Goal: Information Seeking & Learning: Check status

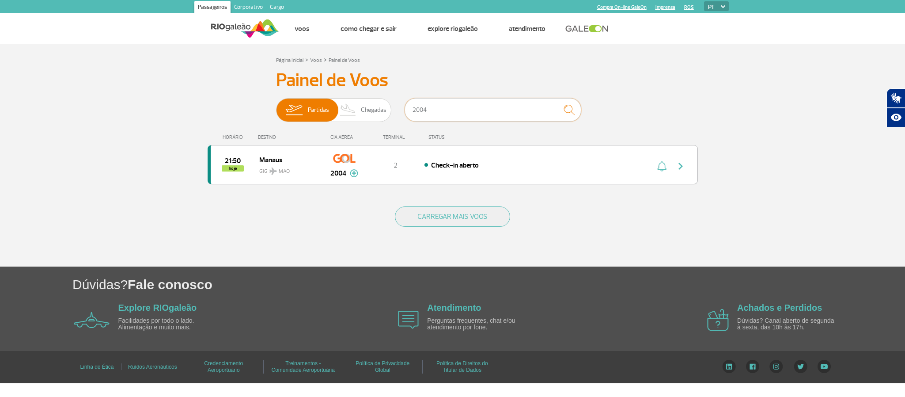
drag, startPoint x: 462, startPoint y: 109, endPoint x: 374, endPoint y: 96, distance: 89.8
click at [374, 96] on div "Painel de Voos Partidas Chegadas 2004 21:50 hoje Manaus GIG MAO 2004 Parcerias:…" at bounding box center [453, 132] width 490 height 126
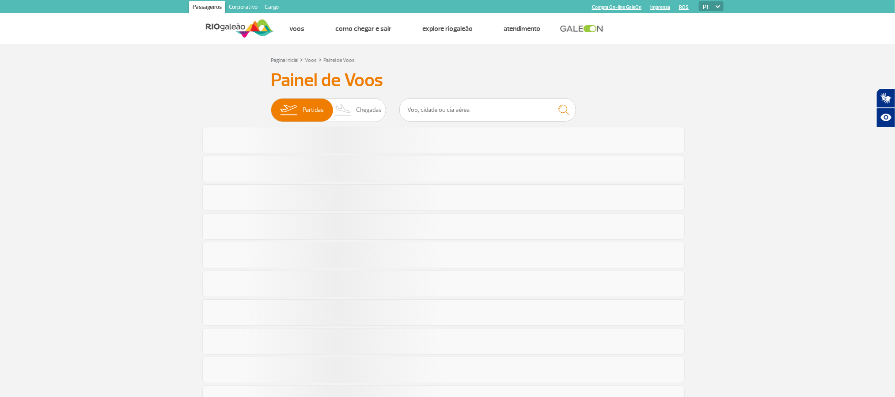
click at [90, 113] on section "Página Inicial > Voos > Painel de Voos Painel de Voos Partidas Chegadas" at bounding box center [447, 387] width 895 height 686
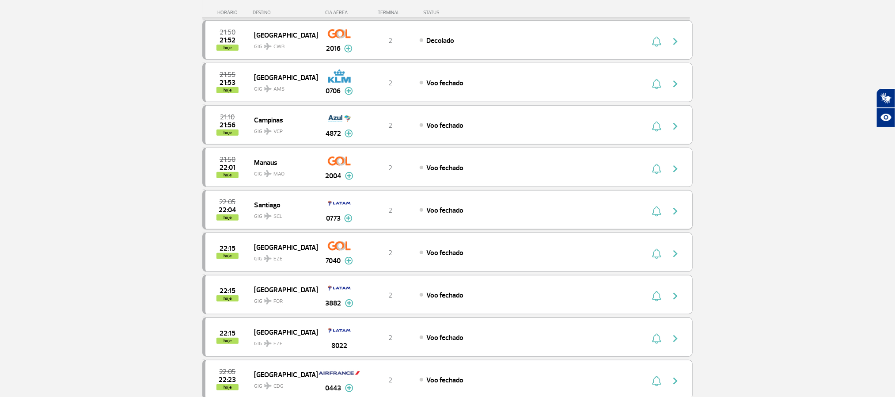
scroll to position [265, 0]
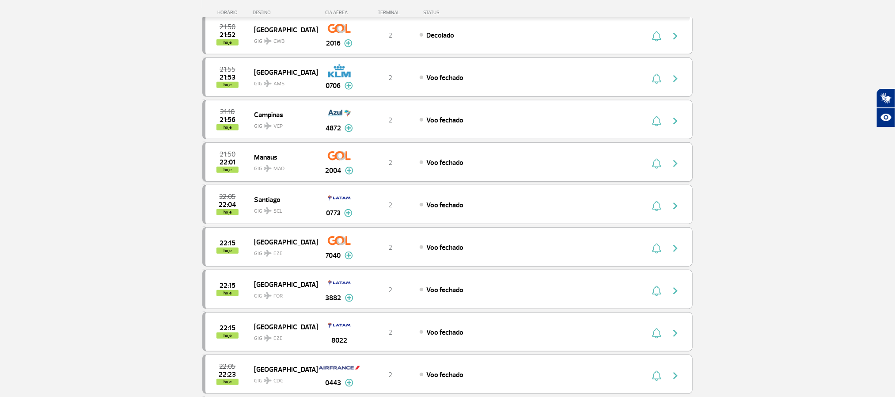
click at [669, 166] on button "button" at bounding box center [677, 162] width 20 height 14
click at [676, 166] on img "button" at bounding box center [675, 163] width 11 height 11
click at [36, 116] on section "Página Inicial > Voos > Painel de Voos Painel de Voos Partidas Chegadas 21:40 2…" at bounding box center [447, 297] width 895 height 1036
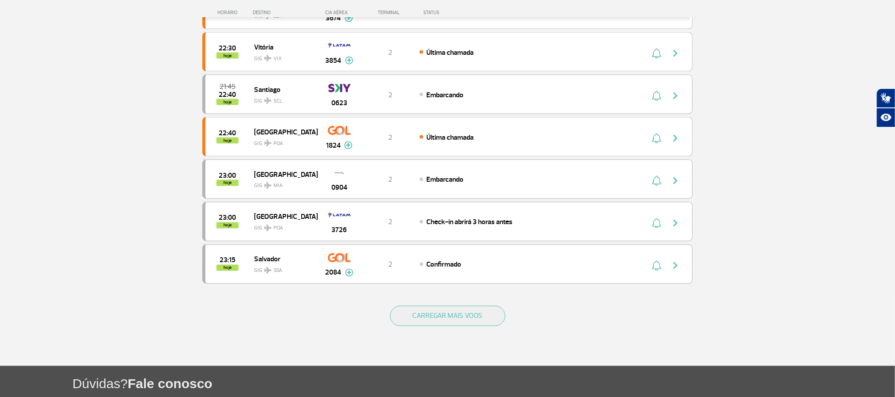
scroll to position [789, 0]
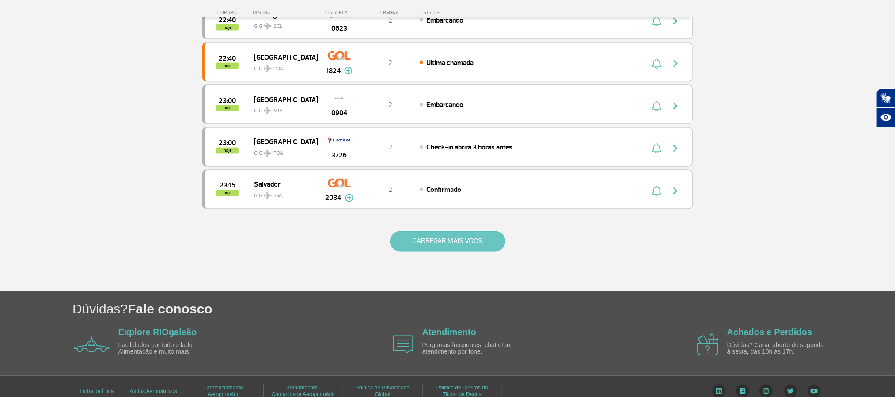
click at [431, 250] on button "CARREGAR MAIS VOOS" at bounding box center [447, 241] width 115 height 20
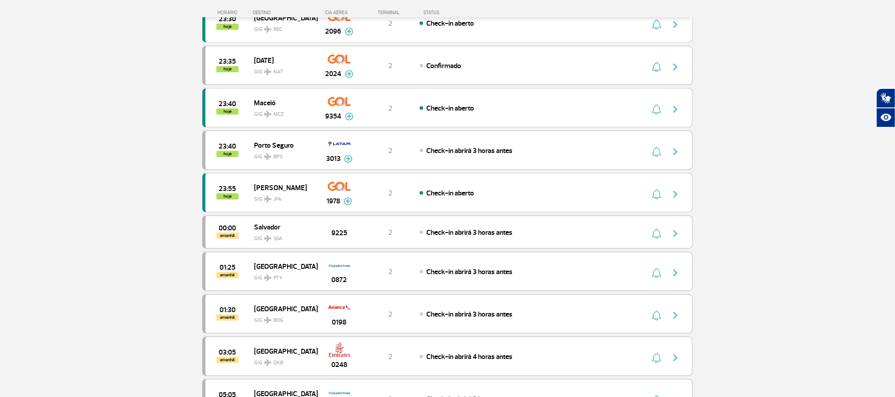
scroll to position [1054, 0]
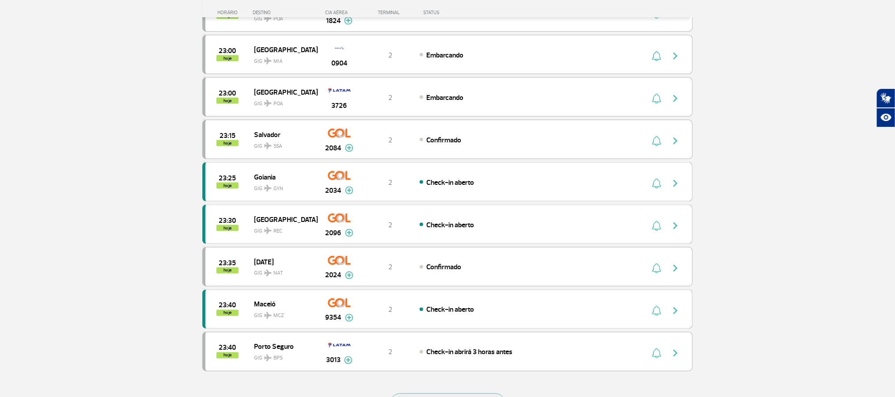
scroll to position [648, 0]
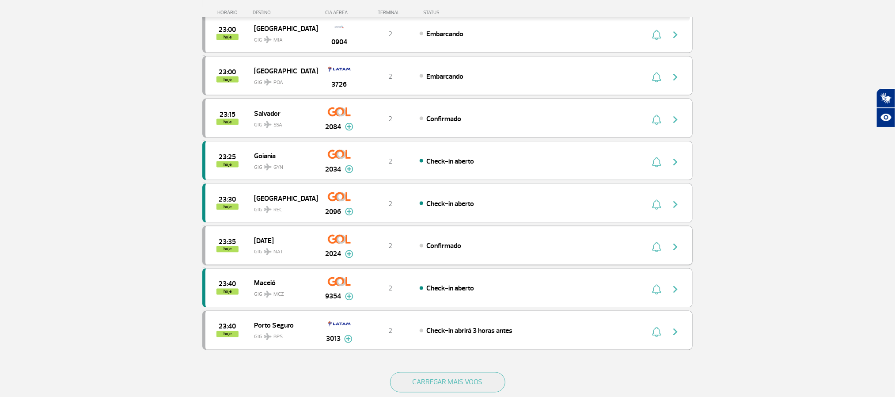
click at [677, 252] on img "button" at bounding box center [675, 247] width 11 height 11
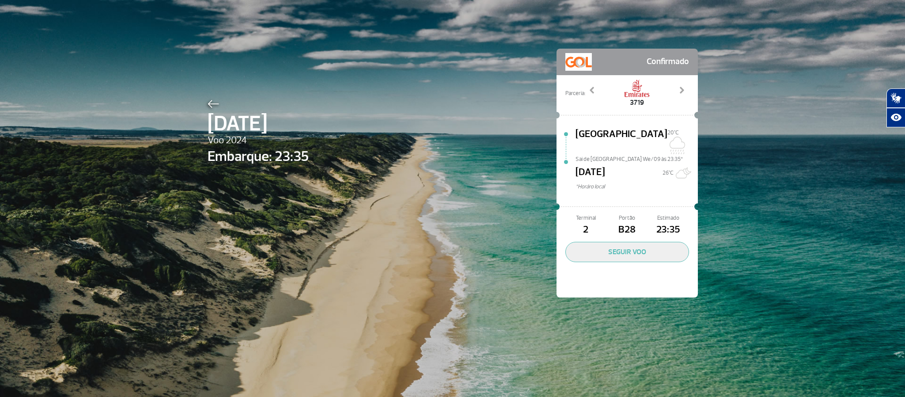
click at [208, 103] on img at bounding box center [213, 104] width 11 height 8
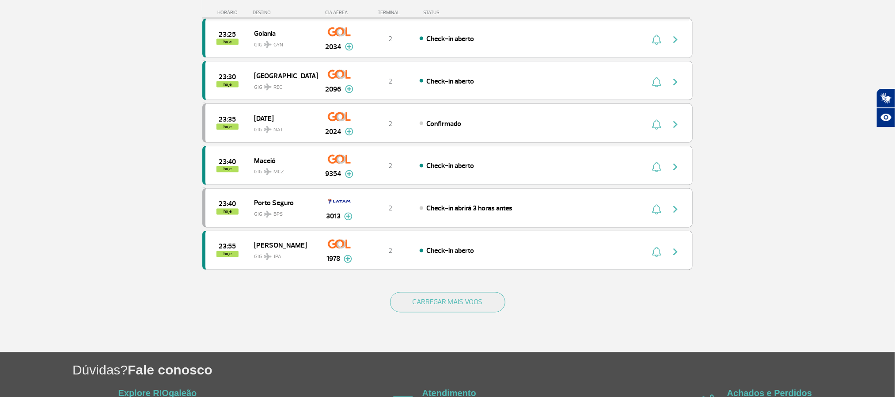
scroll to position [729, 0]
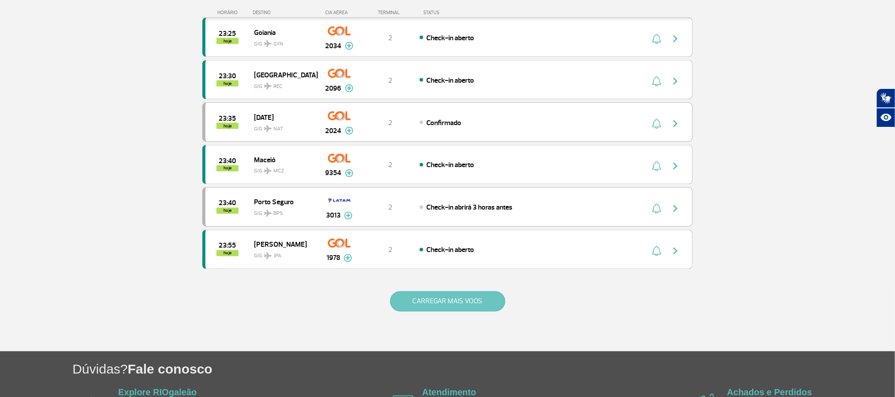
click at [447, 311] on button "CARREGAR MAIS VOOS" at bounding box center [447, 301] width 115 height 20
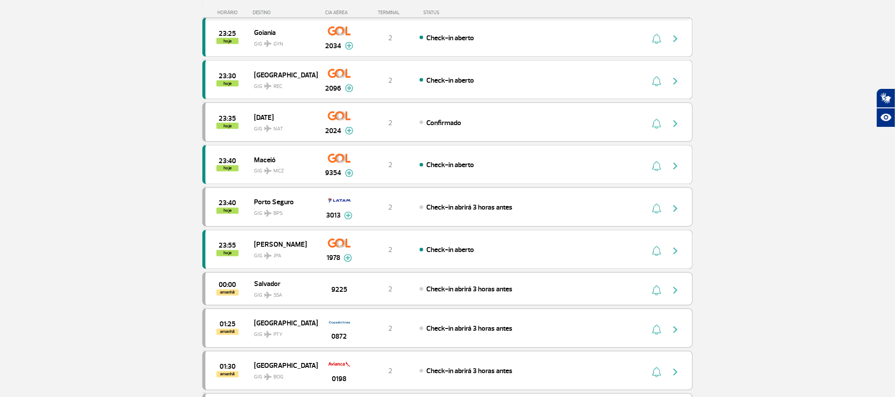
click at [106, 162] on section "Página Inicial > Voos > Painel de Voos Painel de Voos Partidas Chegadas 22:05 2…" at bounding box center [447, 254] width 895 height 1878
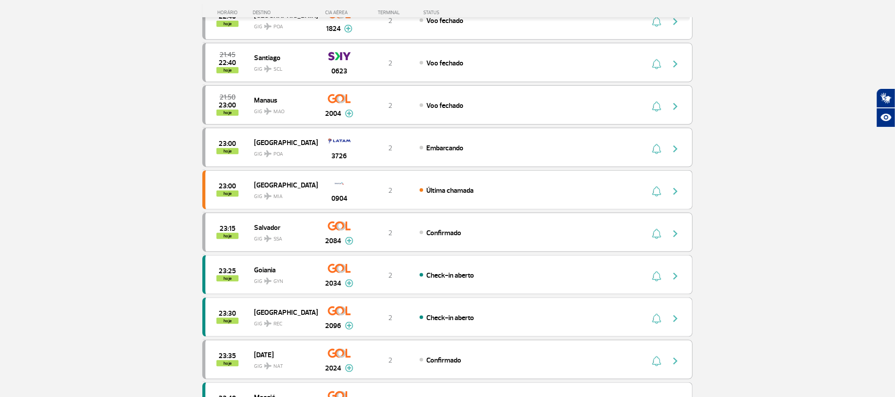
click at [125, 107] on section "Página Inicial > Voos > Painel de Voos Painel de Voos Partidas Chegadas 22:15 2…" at bounding box center [447, 110] width 895 height 1030
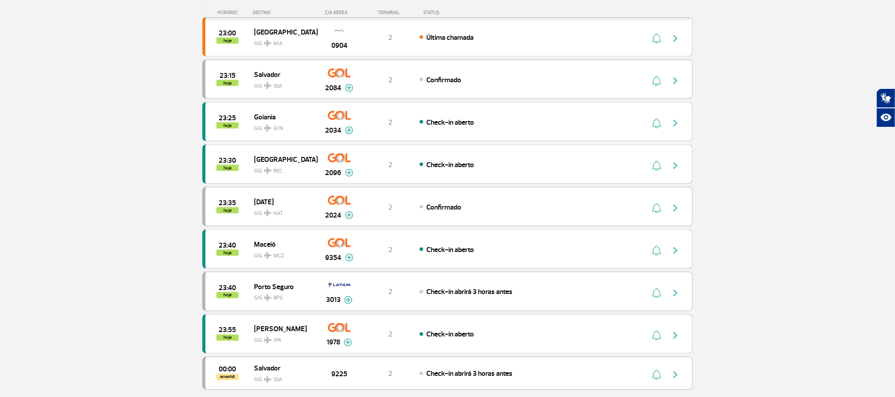
scroll to position [582, 0]
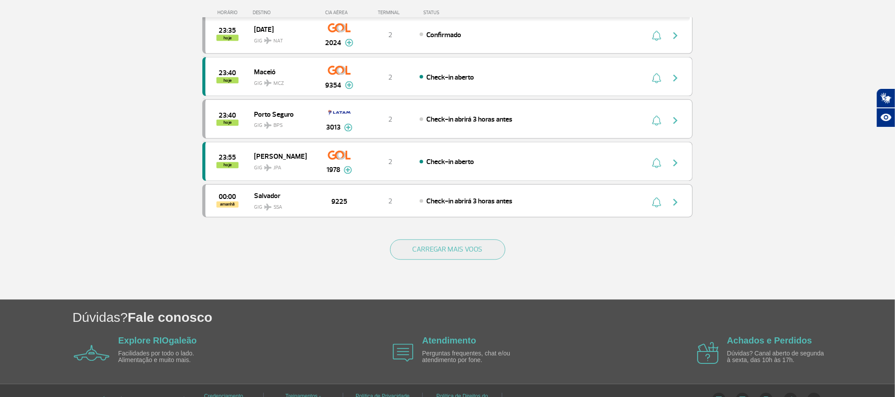
scroll to position [811, 0]
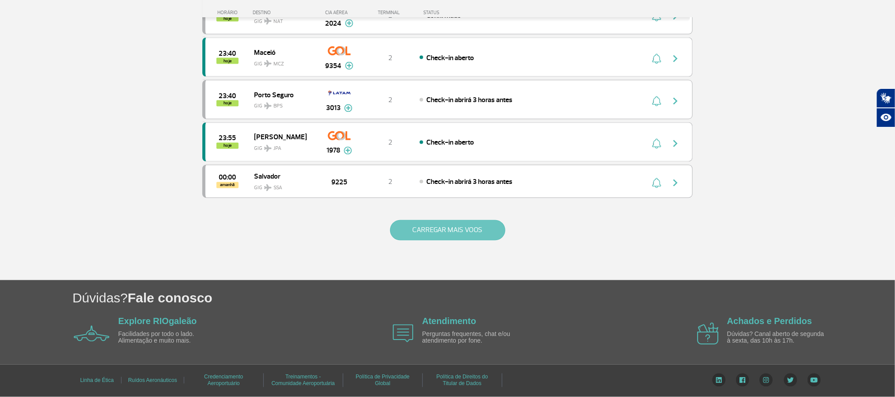
click at [442, 222] on button "CARREGAR MAIS VOOS" at bounding box center [447, 230] width 115 height 20
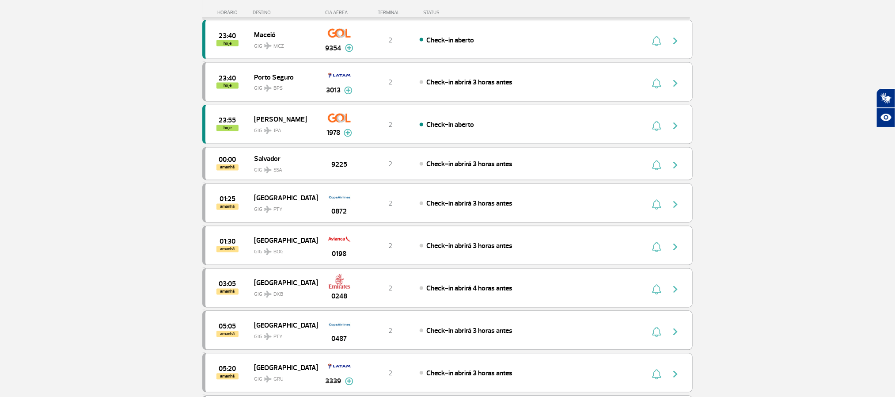
click at [110, 211] on section "Página Inicial > Voos > Painel de Voos Painel de Voos Partidas Chegadas 22:15 2…" at bounding box center [447, 171] width 895 height 1878
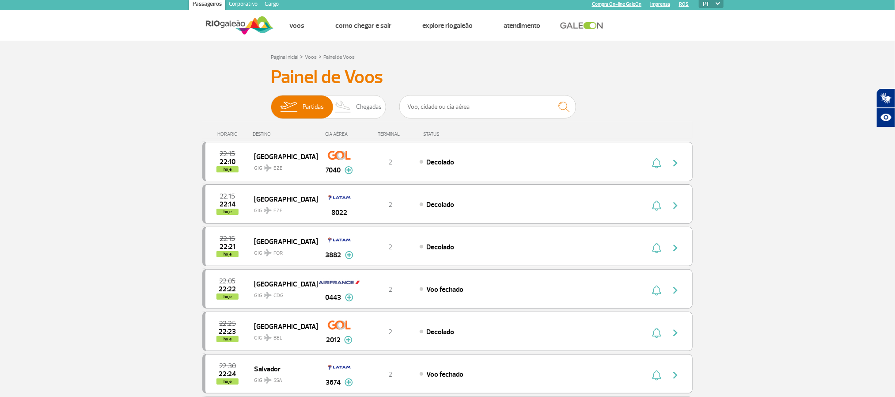
scroll to position [0, 0]
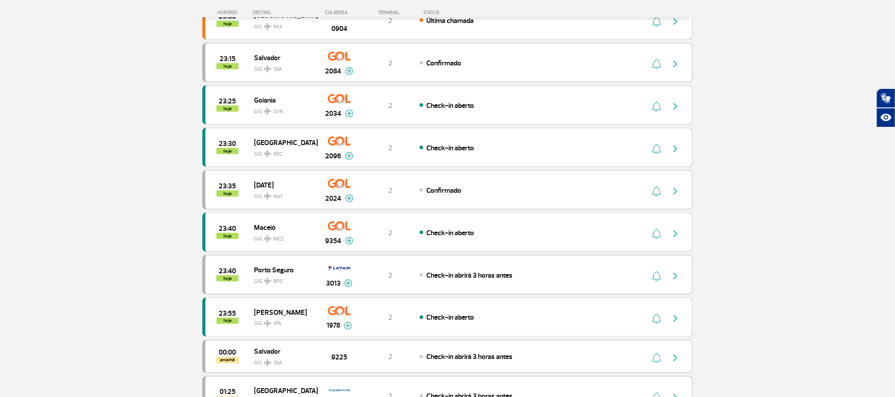
scroll to position [596, 0]
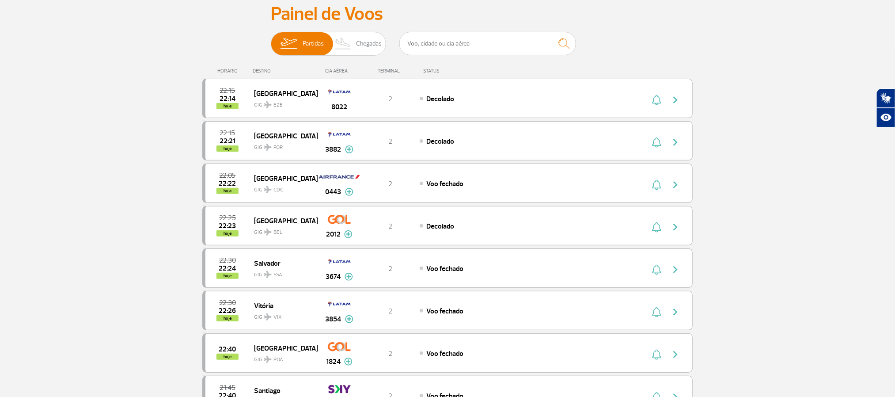
scroll to position [0, 0]
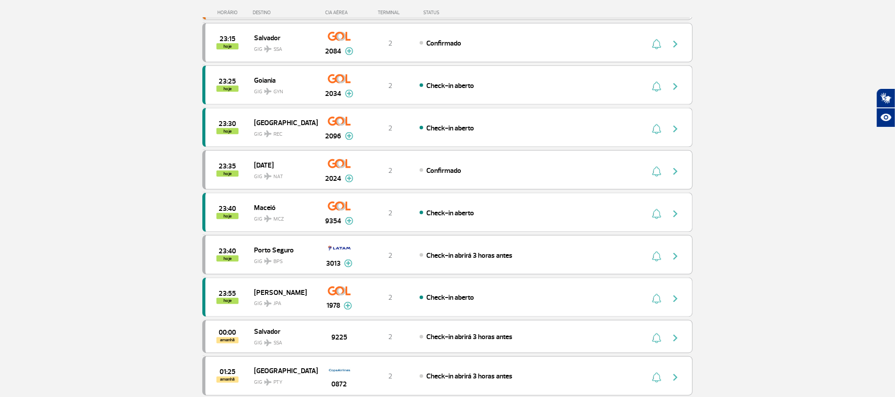
scroll to position [530, 0]
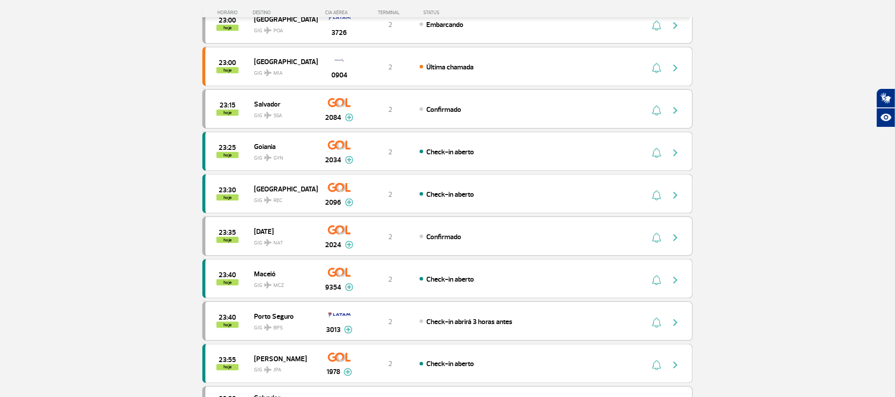
click at [780, 148] on section "Página Inicial > Voos > Painel de Voos Painel de Voos Partidas Chegadas 22:15 2…" at bounding box center [447, 29] width 895 height 1030
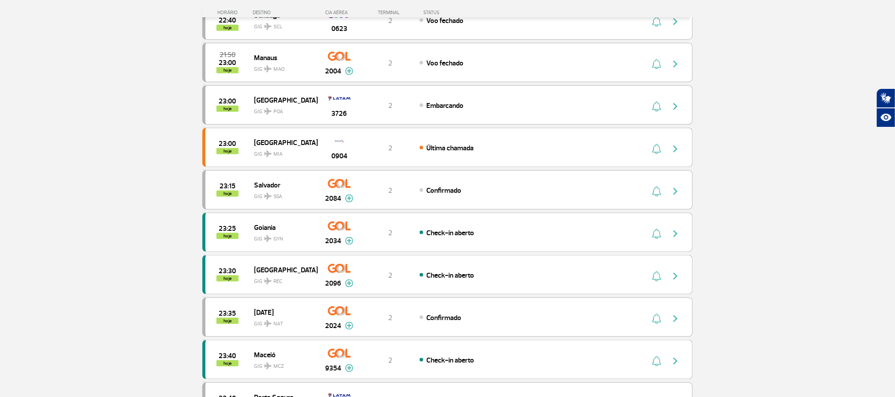
click at [78, 211] on section "Página Inicial > Voos > Painel de Voos Painel de Voos Partidas Chegadas 22:15 2…" at bounding box center [447, 110] width 895 height 1030
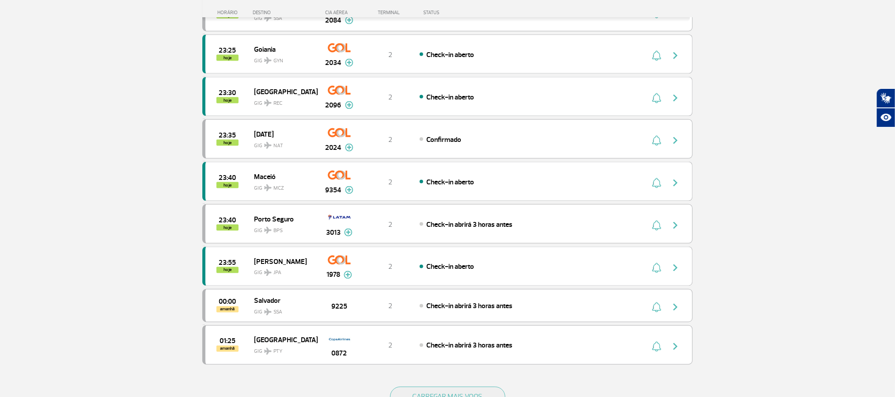
scroll to position [648, 0]
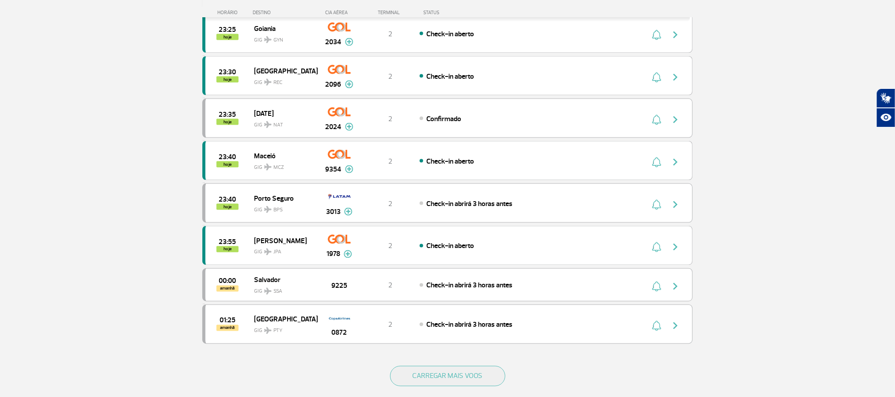
click at [414, 386] on button "CARREGAR MAIS VOOS" at bounding box center [447, 376] width 115 height 20
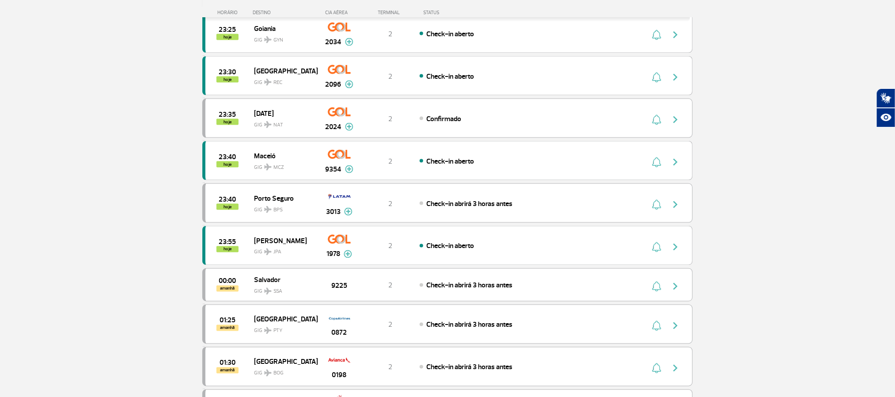
click at [82, 203] on section "Página Inicial > Voos > Painel de Voos Painel de Voos Partidas Chegadas 22:15 2…" at bounding box center [447, 335] width 895 height 1878
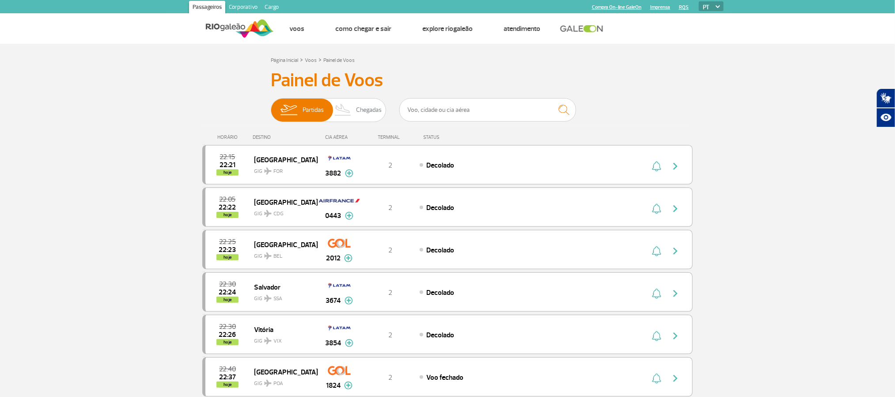
scroll to position [66, 0]
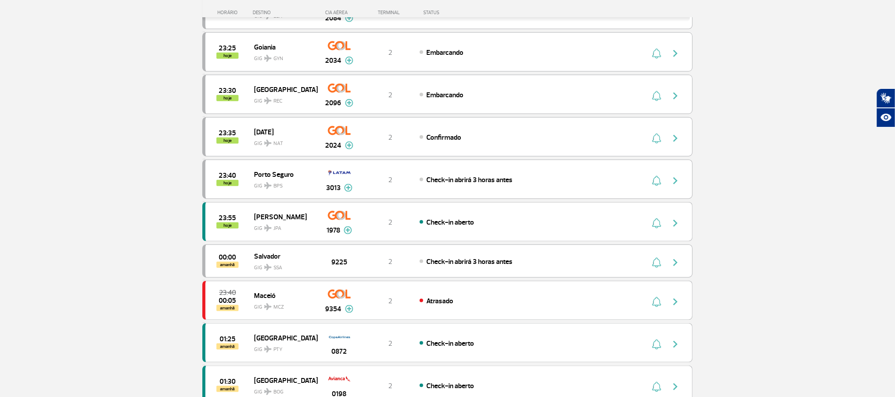
scroll to position [397, 0]
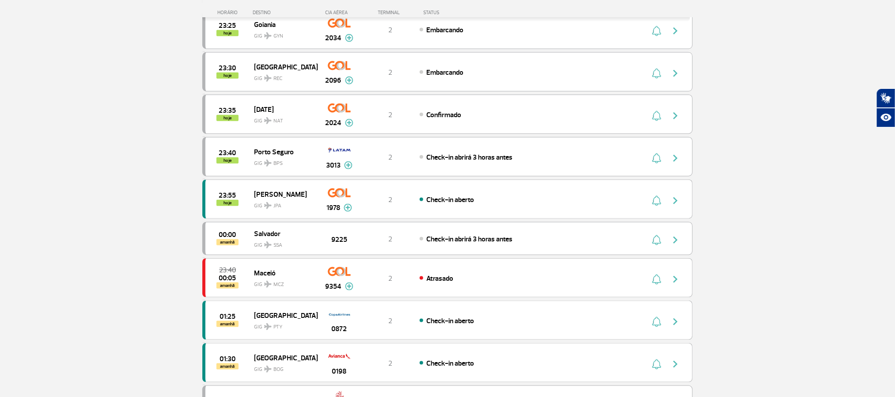
click at [91, 165] on section "Página Inicial > Voos > Painel de Voos Painel de Voos Partidas Chegadas 22:40 2…" at bounding box center [447, 161] width 895 height 1030
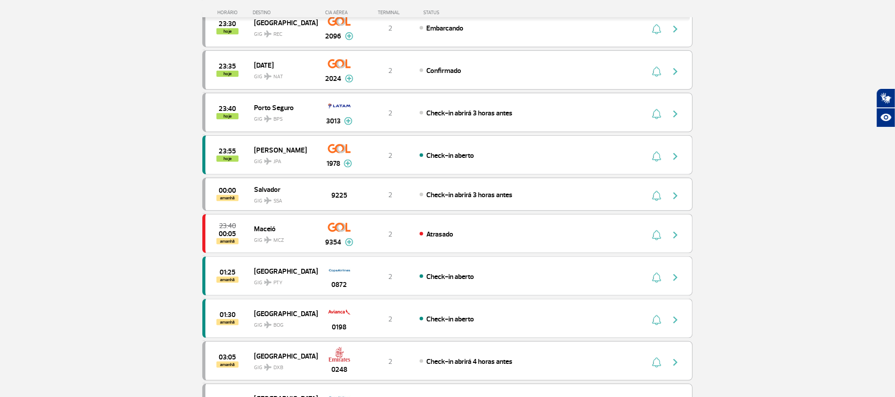
scroll to position [464, 0]
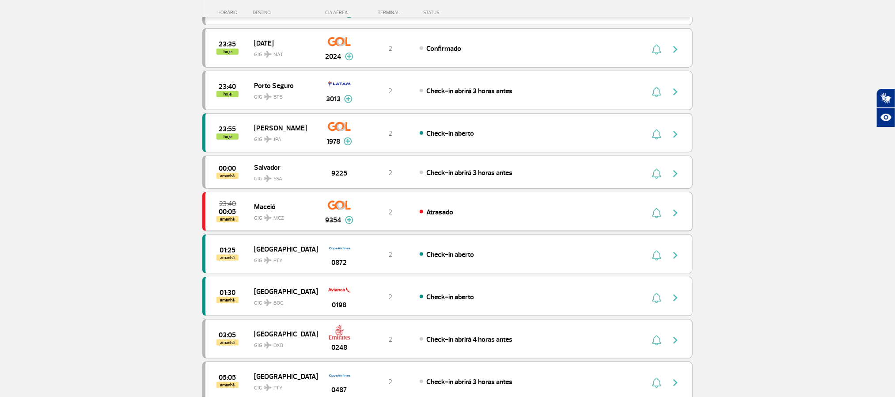
click at [676, 218] on img "button" at bounding box center [675, 213] width 11 height 11
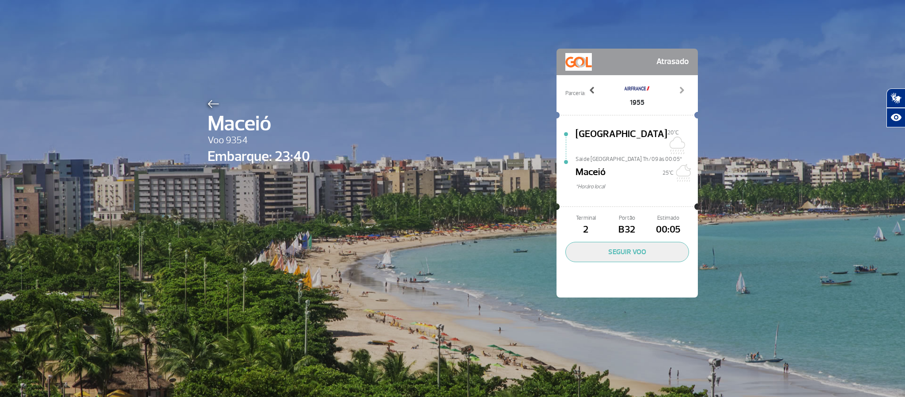
click at [590, 87] on span at bounding box center [592, 90] width 9 height 9
click at [208, 100] on img at bounding box center [213, 104] width 11 height 8
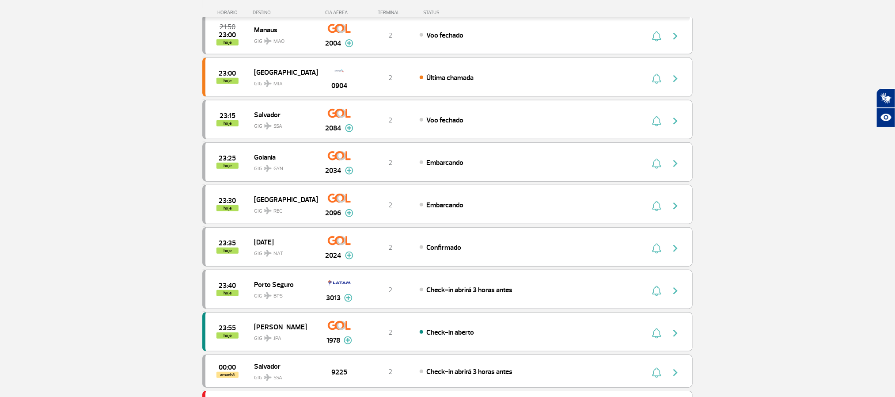
scroll to position [331, 0]
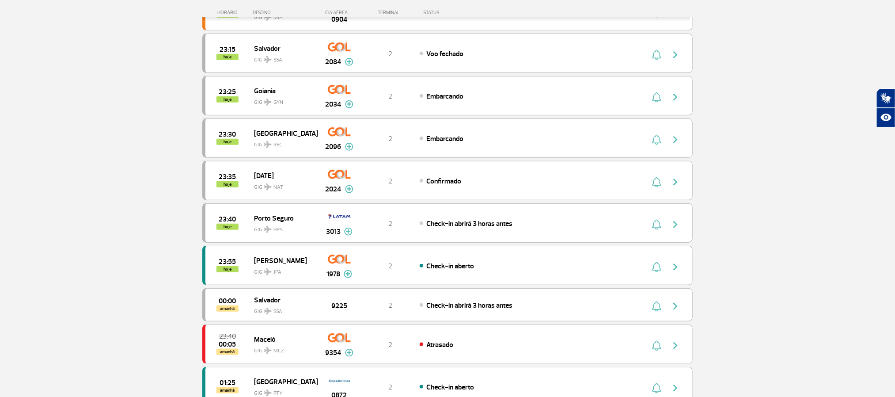
click at [115, 175] on section "Página Inicial > Voos > Painel de Voos Painel de Voos Partidas Chegadas 22:40 2…" at bounding box center [447, 227] width 895 height 1030
click at [87, 161] on section "Página Inicial > Voos > Painel de Voos Painel de Voos Partidas Chegadas 22:40 2…" at bounding box center [447, 227] width 895 height 1030
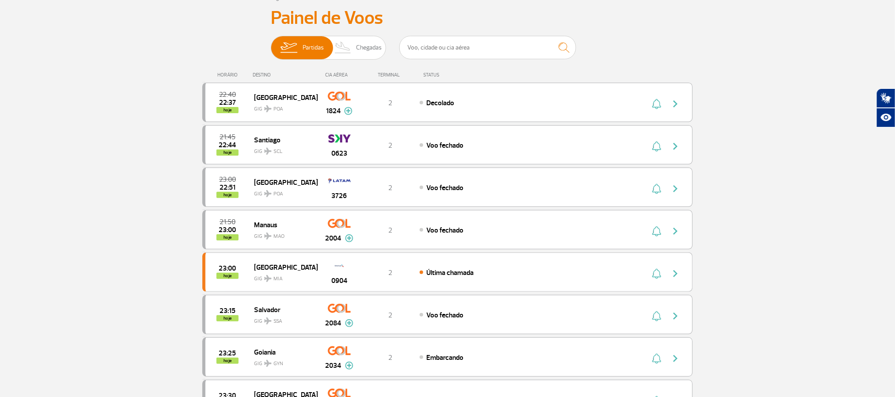
scroll to position [0, 0]
